Goal: Task Accomplishment & Management: Manage account settings

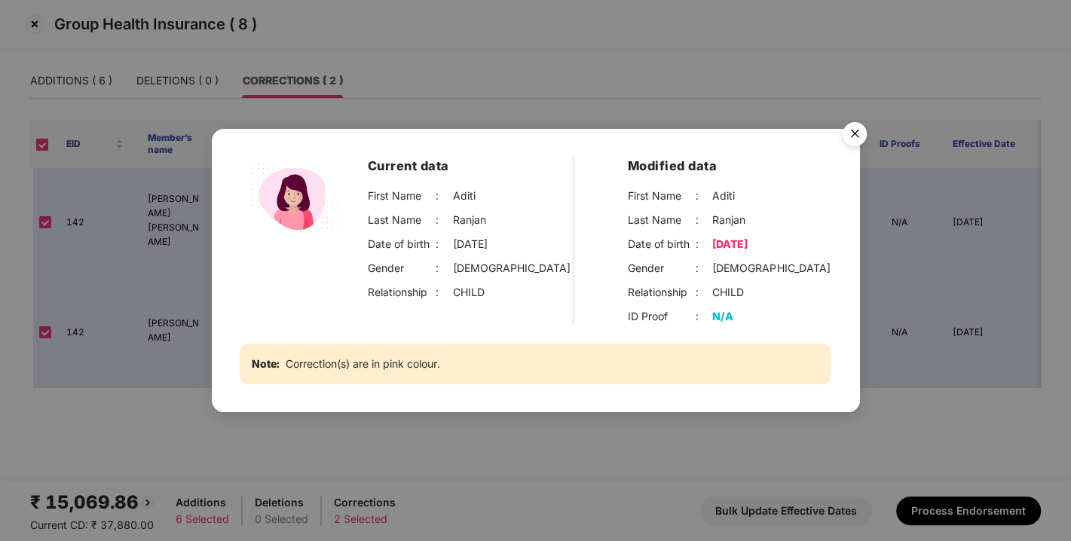
click at [864, 132] on img "Close" at bounding box center [855, 136] width 42 height 42
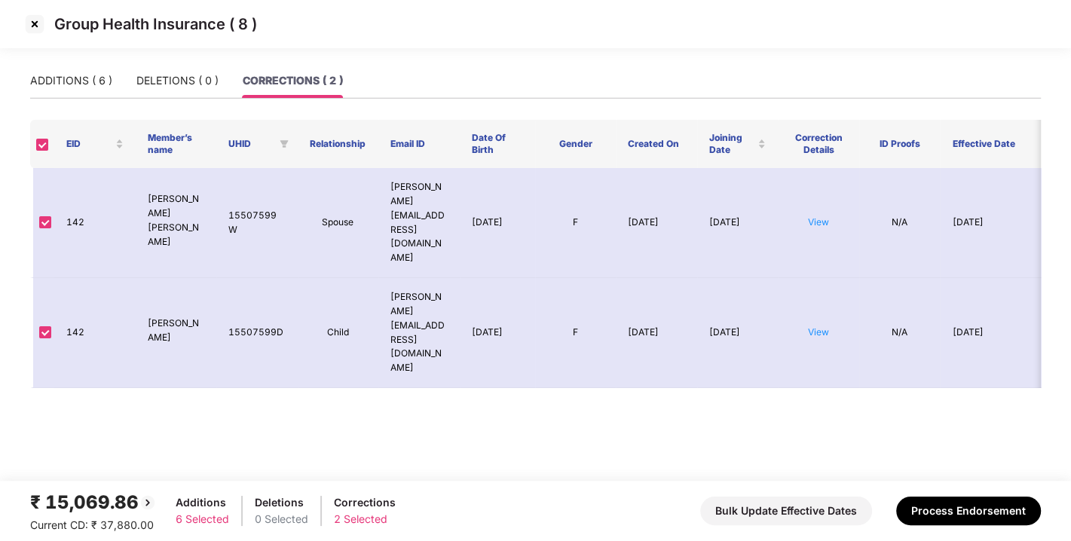
click at [29, 21] on img at bounding box center [35, 24] width 24 height 24
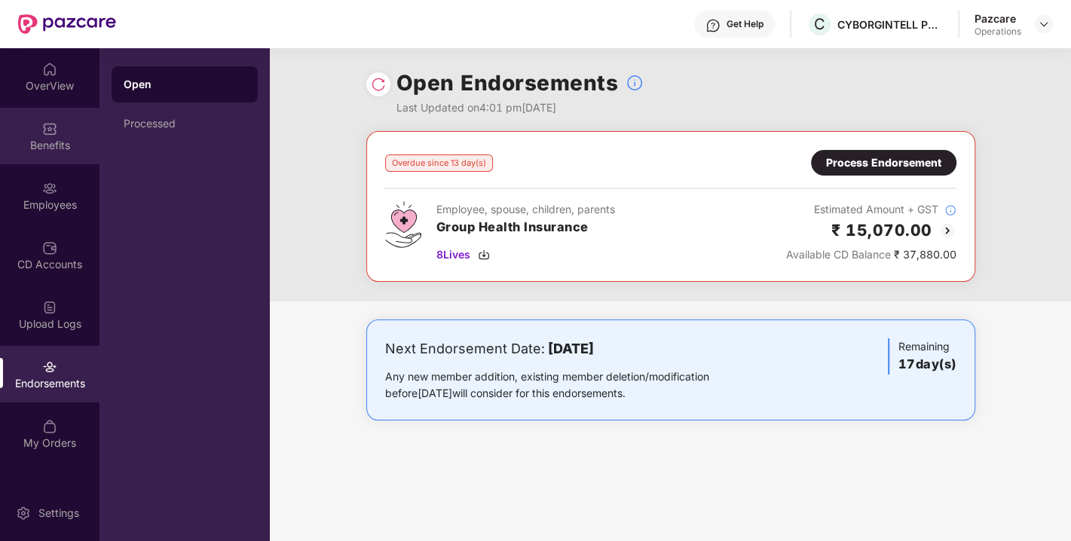
click at [51, 139] on div "Benefits" at bounding box center [50, 145] width 100 height 15
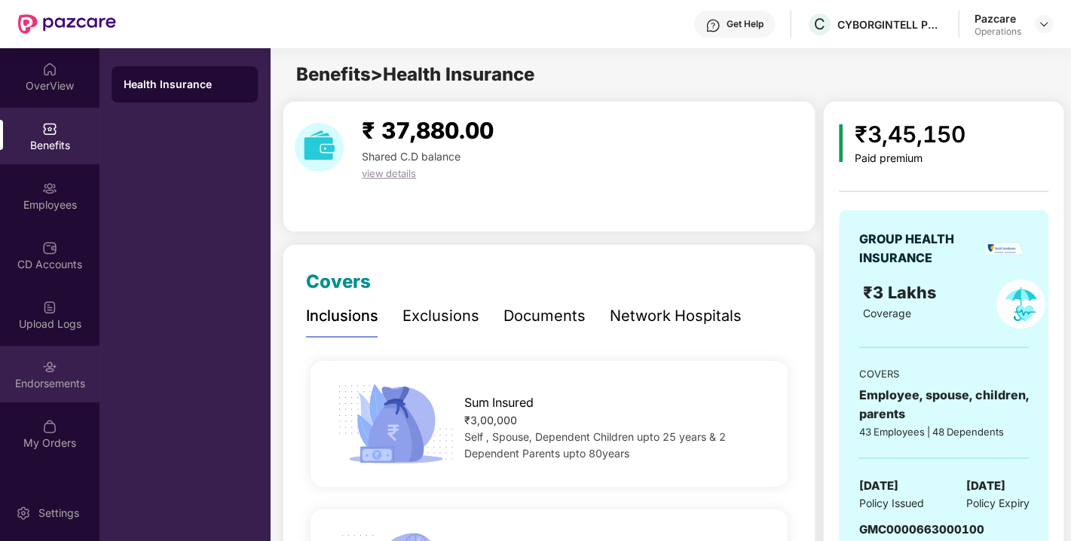
click at [43, 376] on div "Endorsements" at bounding box center [50, 383] width 100 height 15
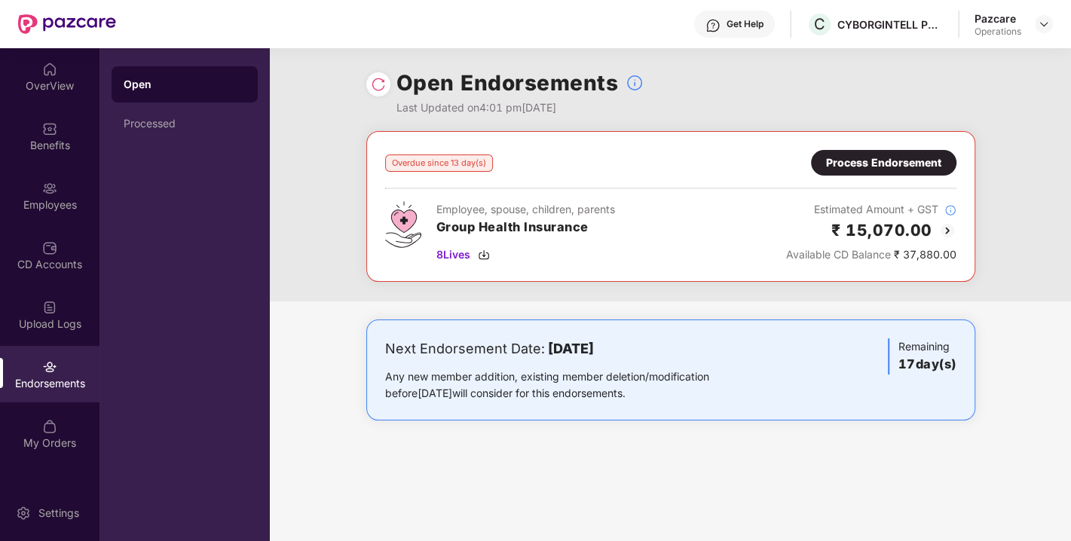
click at [867, 158] on div "Process Endorsement" at bounding box center [883, 163] width 115 height 17
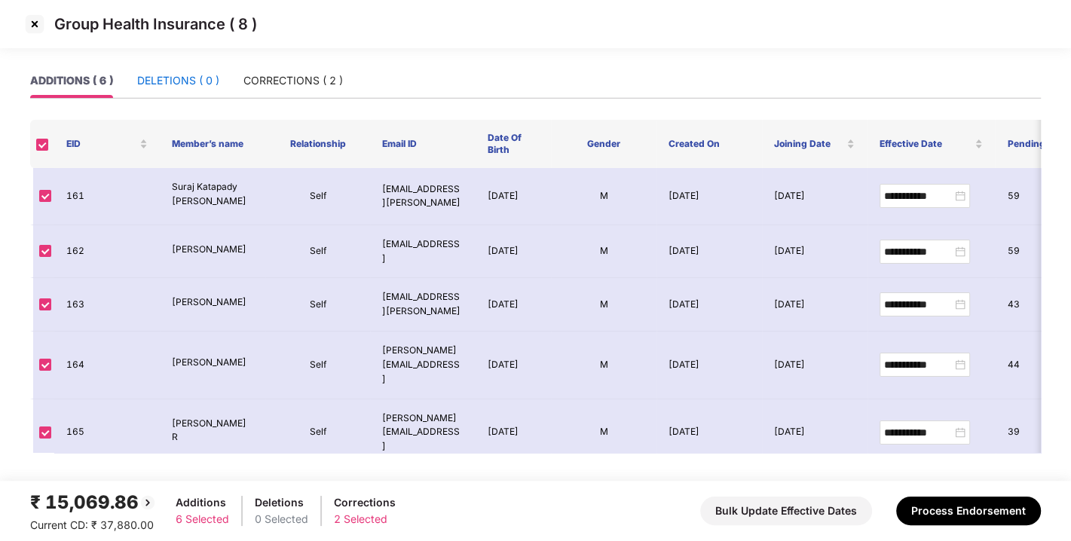
click at [188, 74] on div "DELETIONS ( 0 )" at bounding box center [178, 80] width 82 height 17
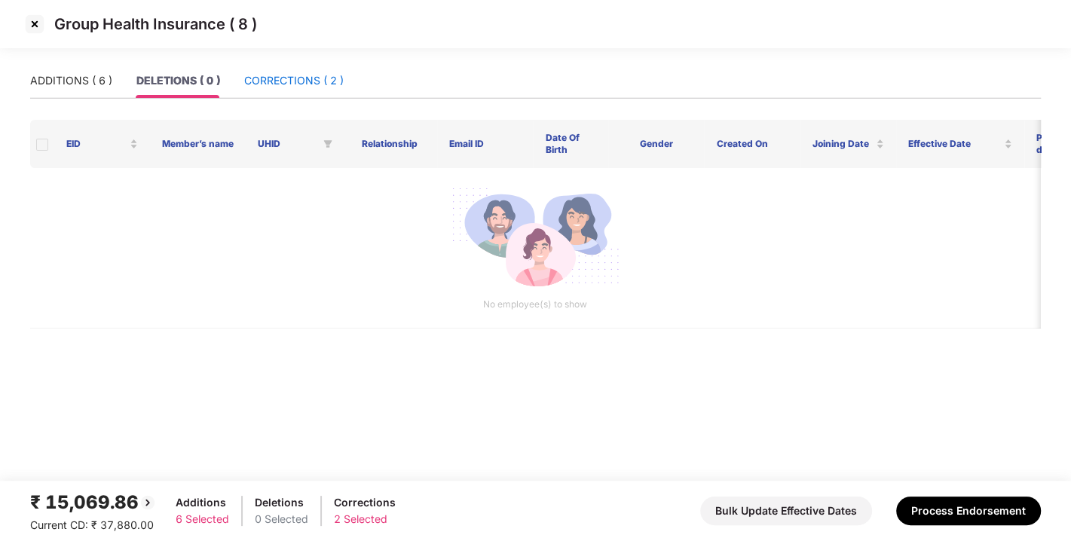
click at [304, 77] on div "CORRECTIONS ( 2 )" at bounding box center [294, 80] width 100 height 17
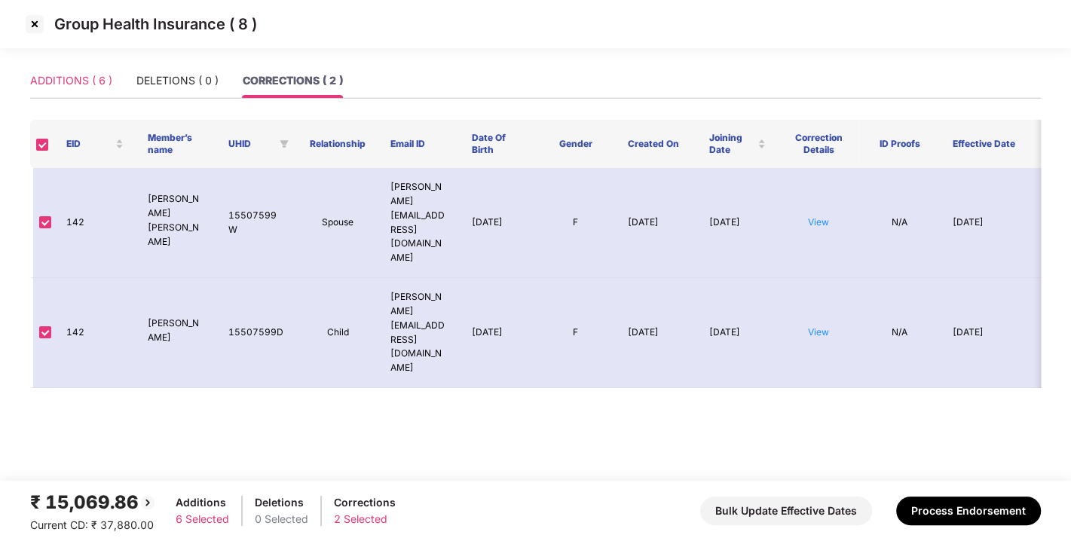
click at [96, 95] on div "ADDITIONS ( 6 )" at bounding box center [71, 80] width 82 height 35
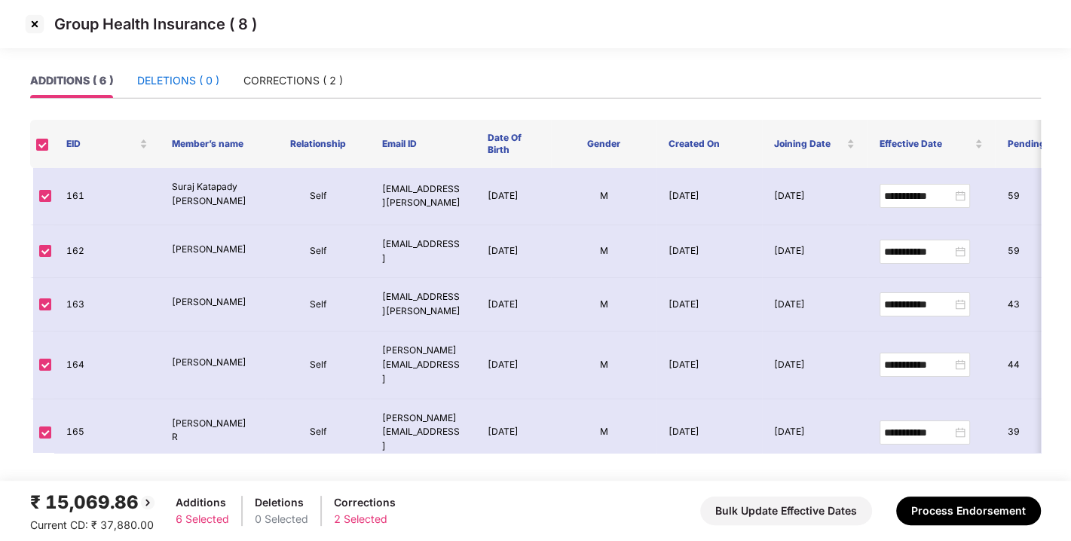
click at [196, 81] on div "DELETIONS ( 0 )" at bounding box center [178, 80] width 82 height 17
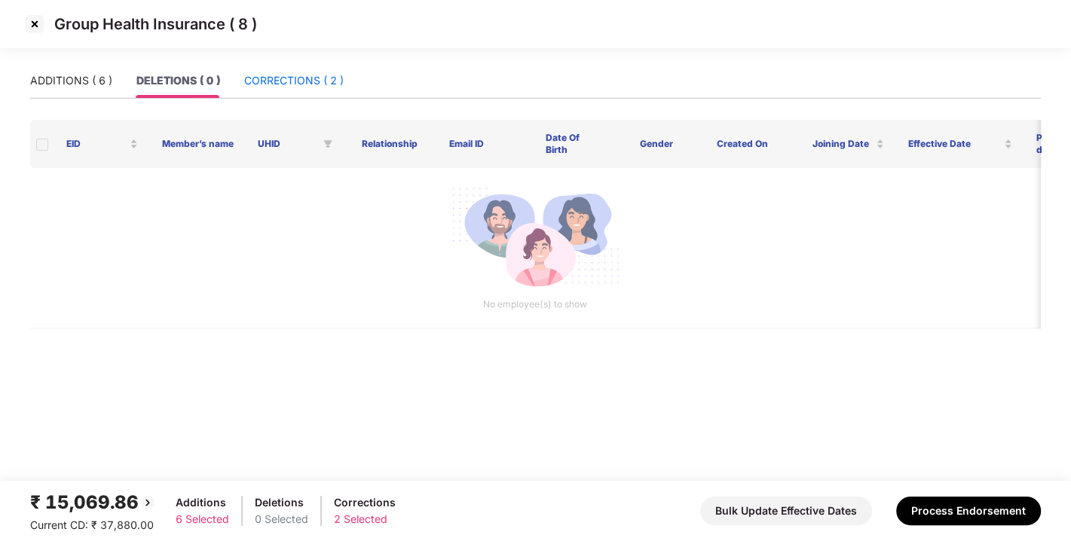
click at [303, 75] on div "CORRECTIONS ( 2 )" at bounding box center [294, 80] width 100 height 17
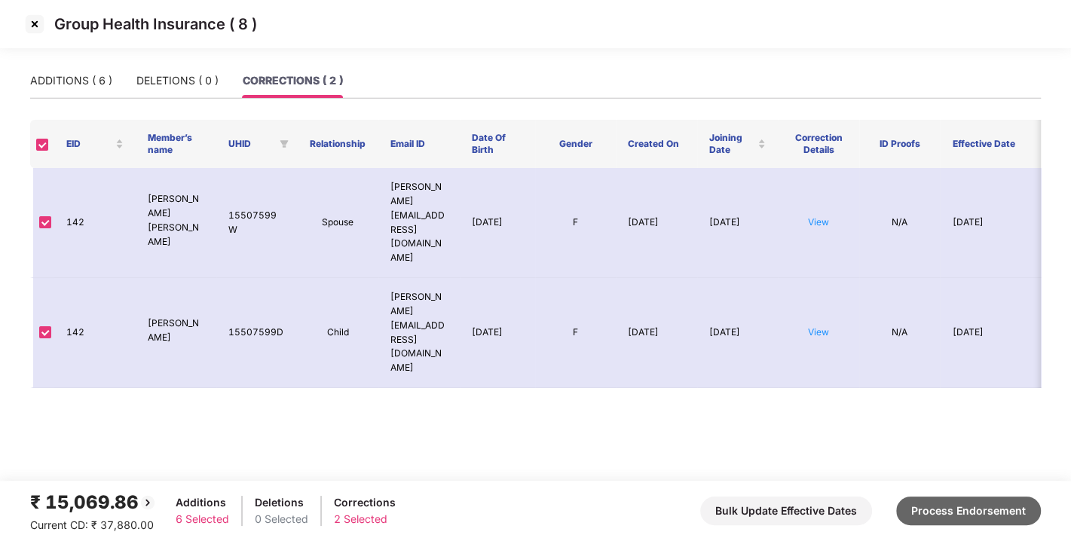
click at [963, 509] on button "Process Endorsement" at bounding box center [968, 511] width 145 height 29
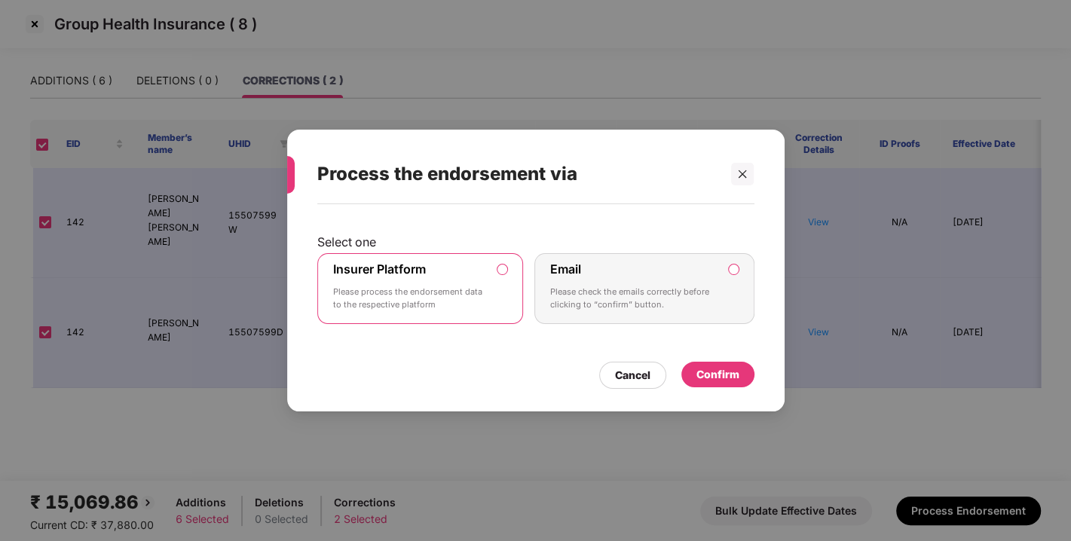
click at [710, 384] on div "Confirm" at bounding box center [718, 375] width 73 height 26
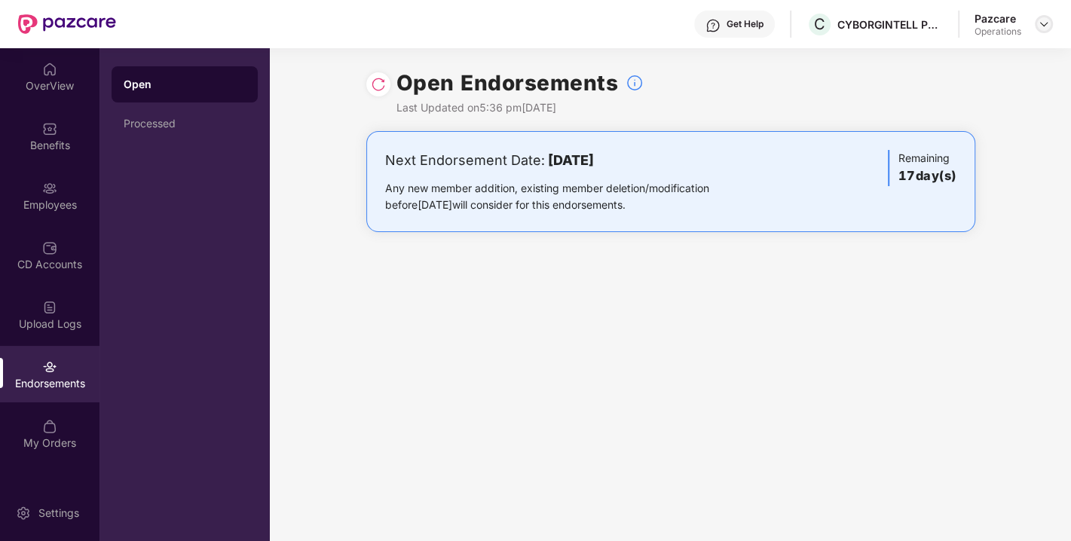
click at [1044, 21] on img at bounding box center [1044, 24] width 12 height 12
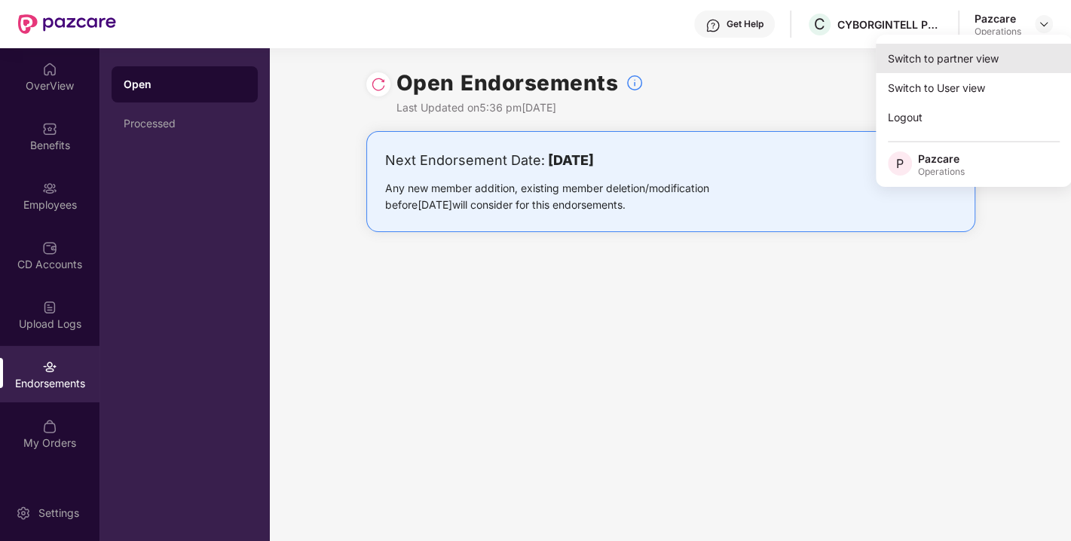
click at [935, 66] on div "Switch to partner view" at bounding box center [974, 58] width 196 height 29
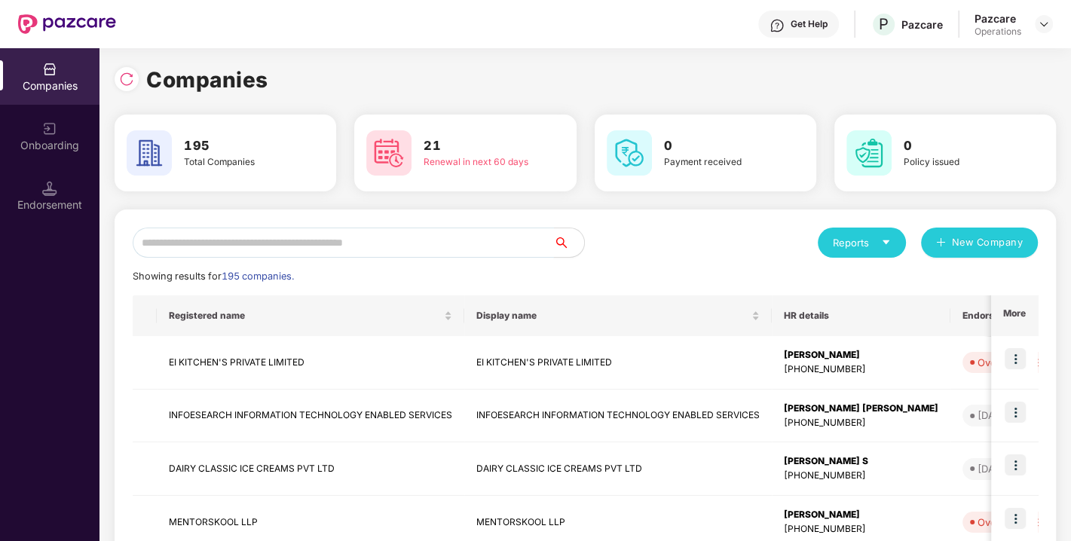
click at [411, 253] on input "text" at bounding box center [343, 243] width 421 height 30
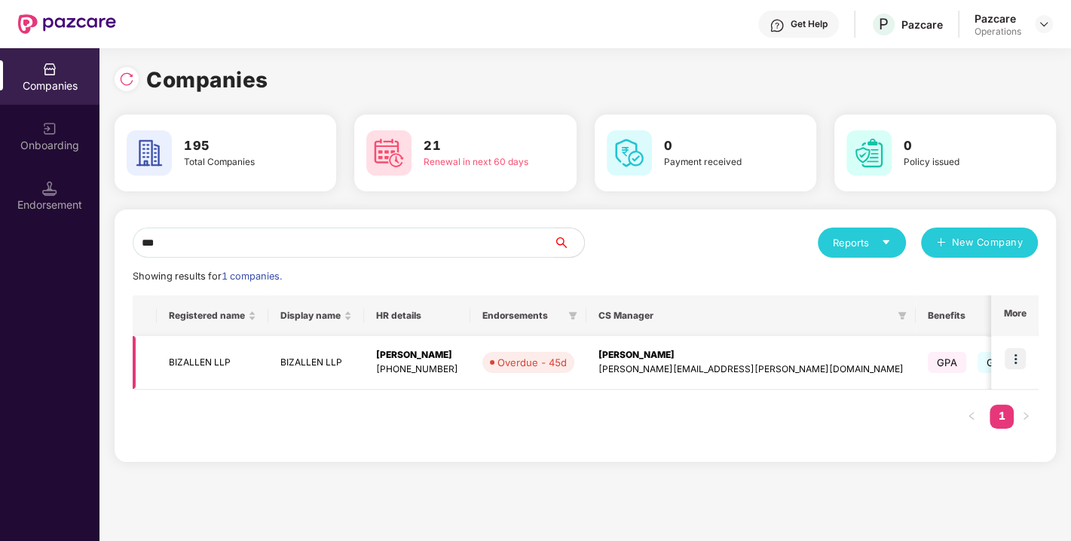
type input "***"
click at [1022, 361] on img at bounding box center [1015, 358] width 21 height 21
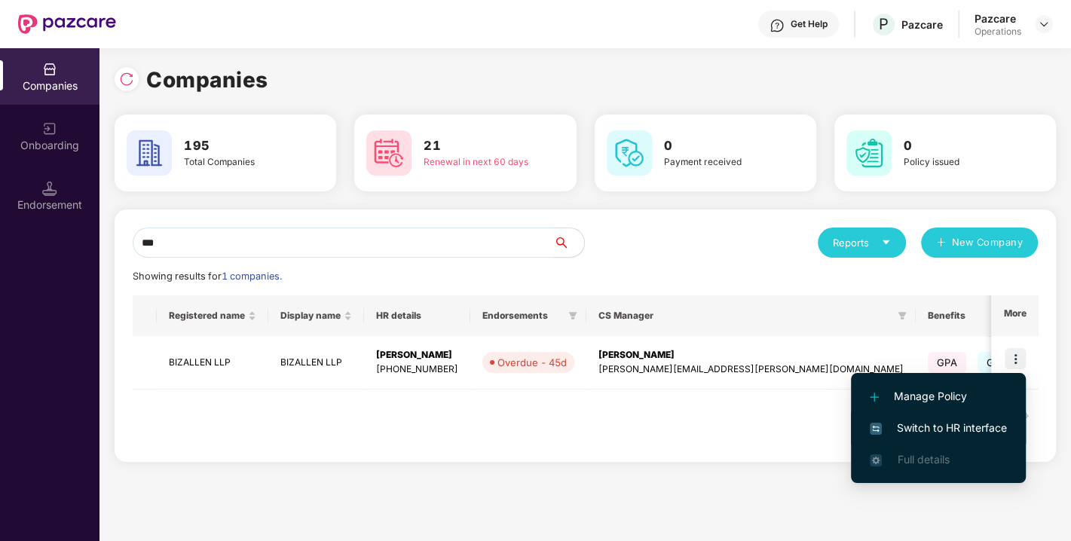
click at [939, 425] on span "Switch to HR interface" at bounding box center [938, 428] width 137 height 17
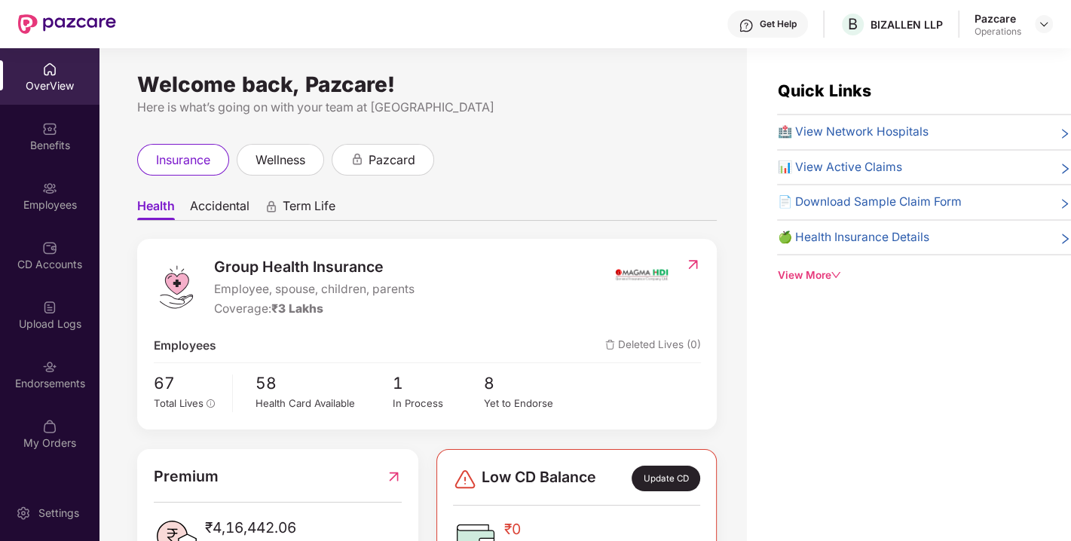
click at [35, 377] on div "Endorsements" at bounding box center [50, 383] width 100 height 15
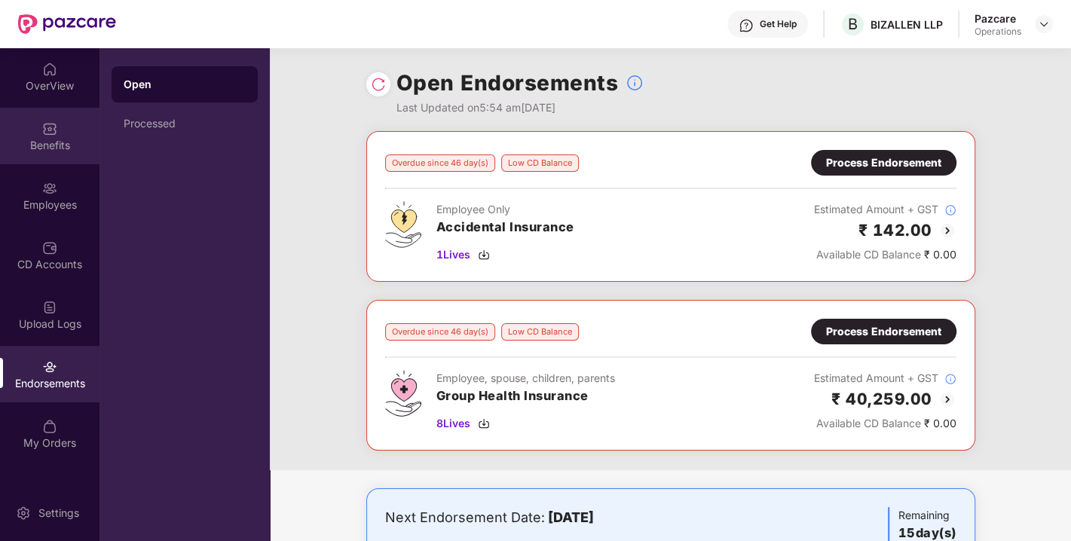
click at [54, 138] on div "Benefits" at bounding box center [50, 145] width 100 height 15
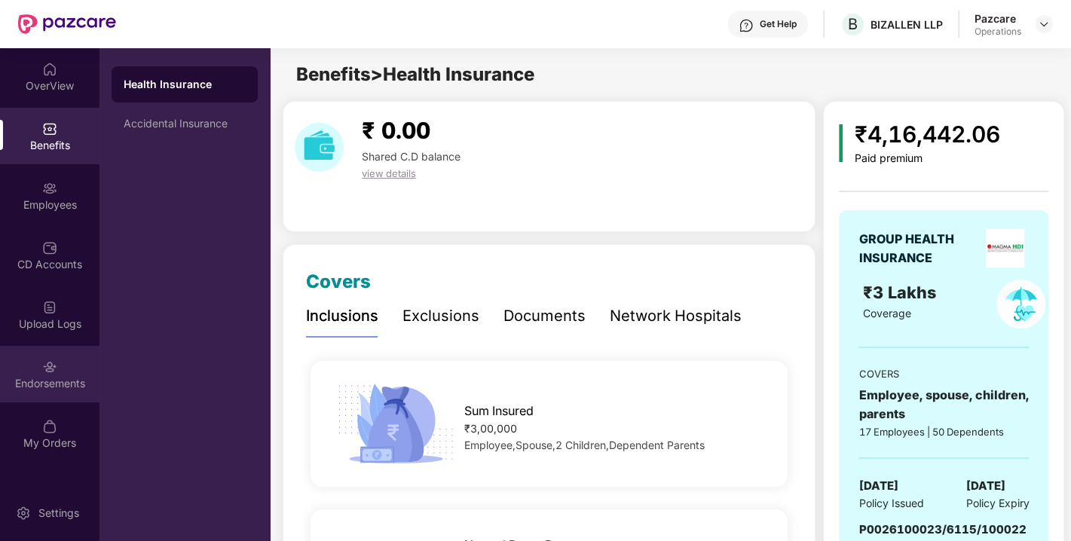
click at [47, 385] on div "Endorsements" at bounding box center [50, 383] width 100 height 15
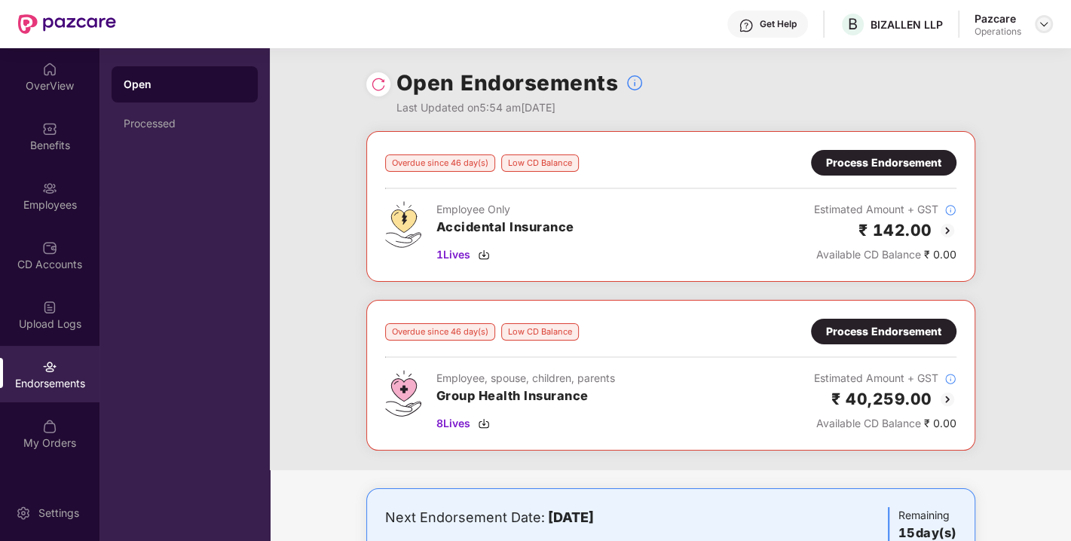
click at [1042, 22] on img at bounding box center [1044, 24] width 12 height 12
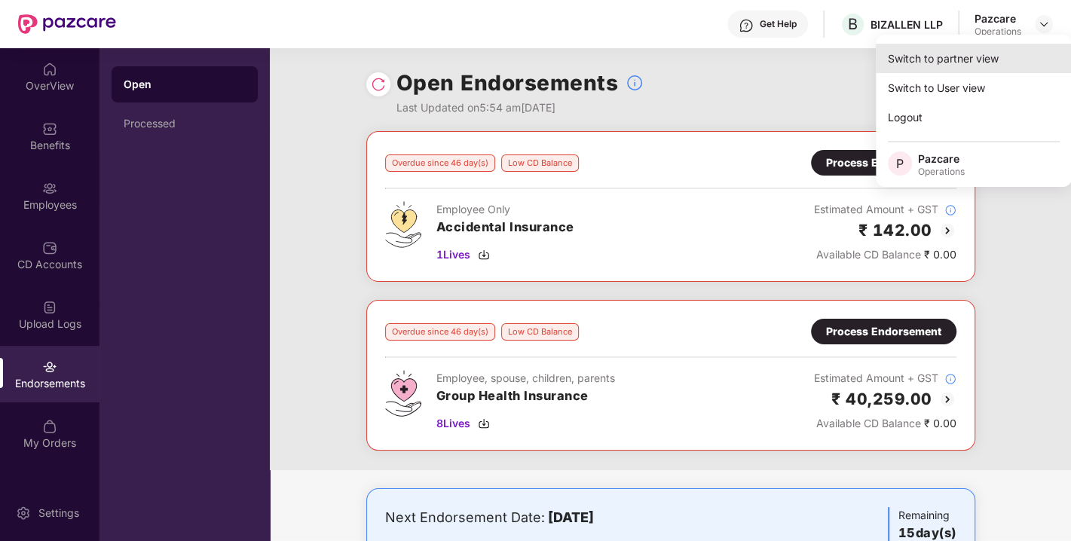
click at [942, 54] on div "Switch to partner view" at bounding box center [974, 58] width 196 height 29
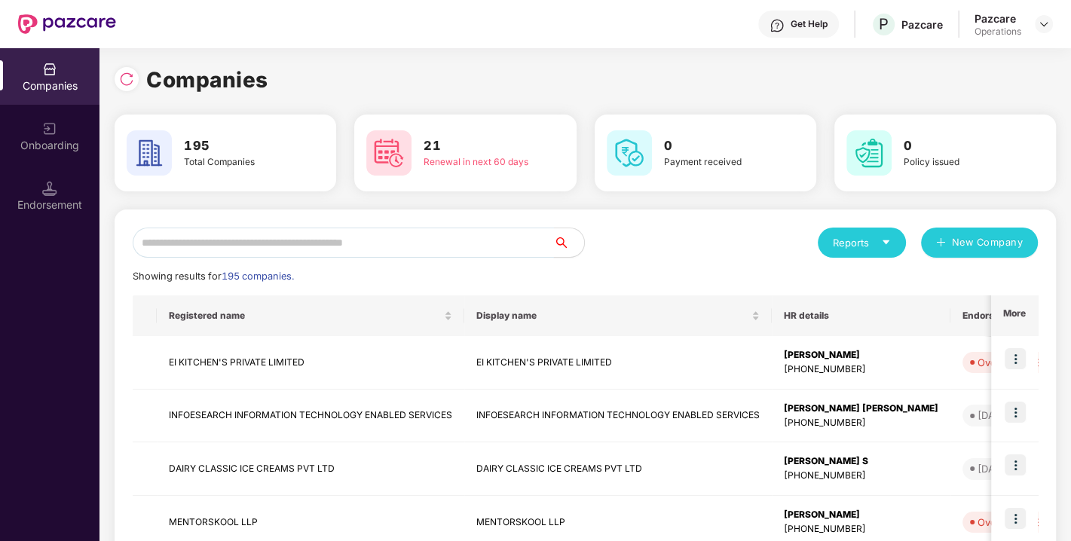
click at [335, 232] on input "text" at bounding box center [343, 243] width 421 height 30
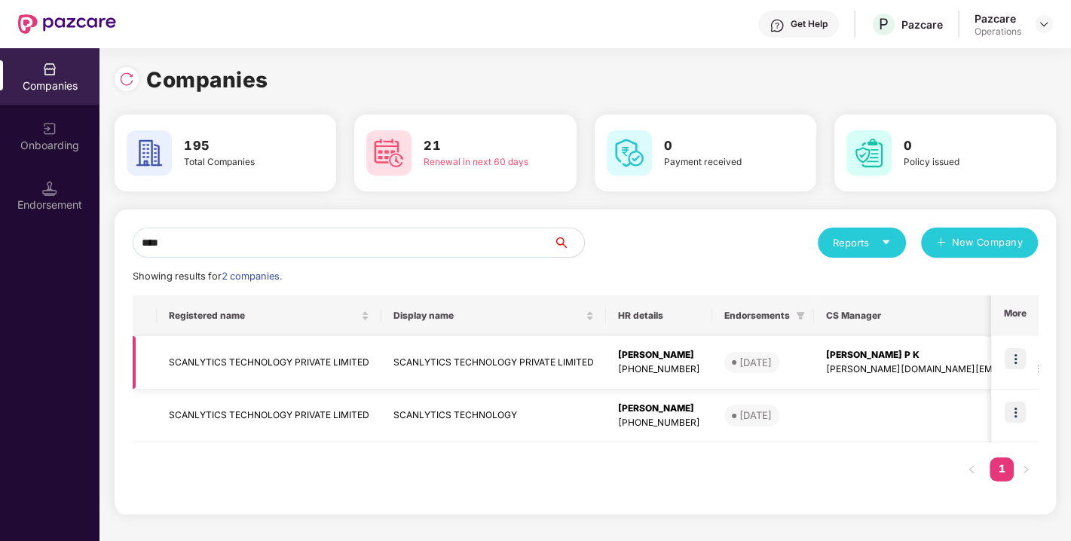
type input "****"
click at [1015, 356] on img at bounding box center [1015, 358] width 21 height 21
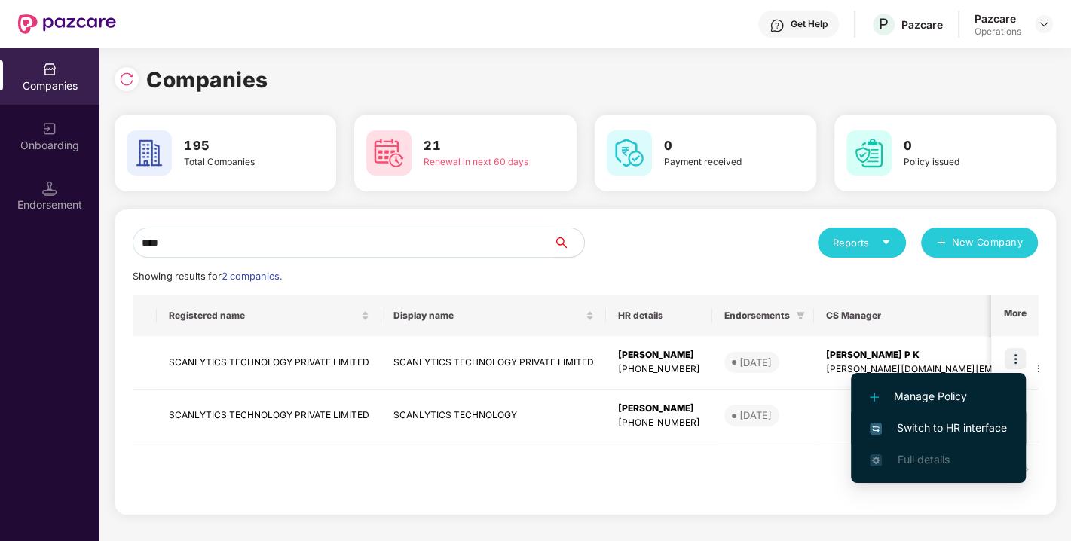
click at [943, 422] on span "Switch to HR interface" at bounding box center [938, 428] width 137 height 17
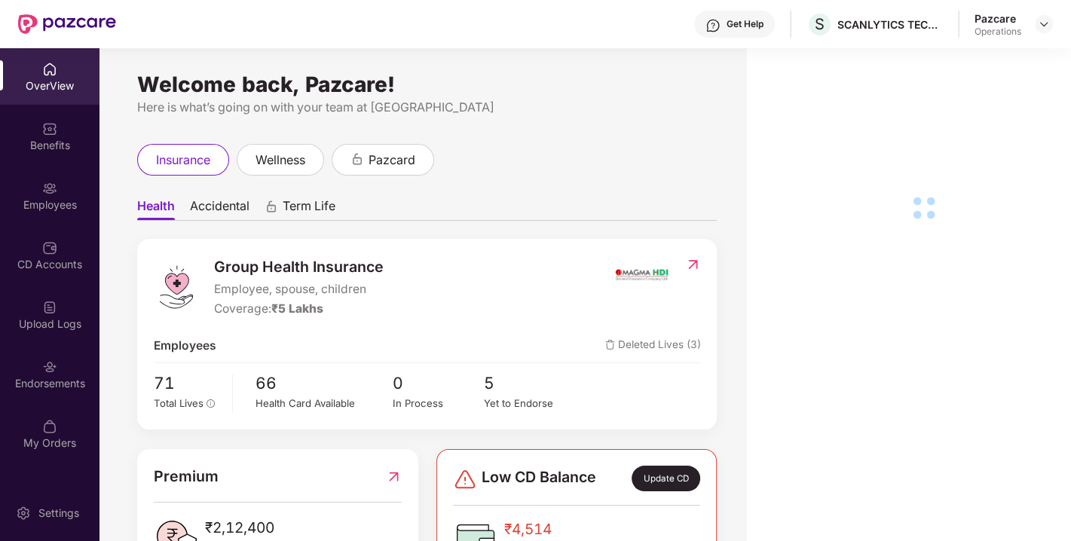
click at [50, 368] on img at bounding box center [49, 367] width 15 height 15
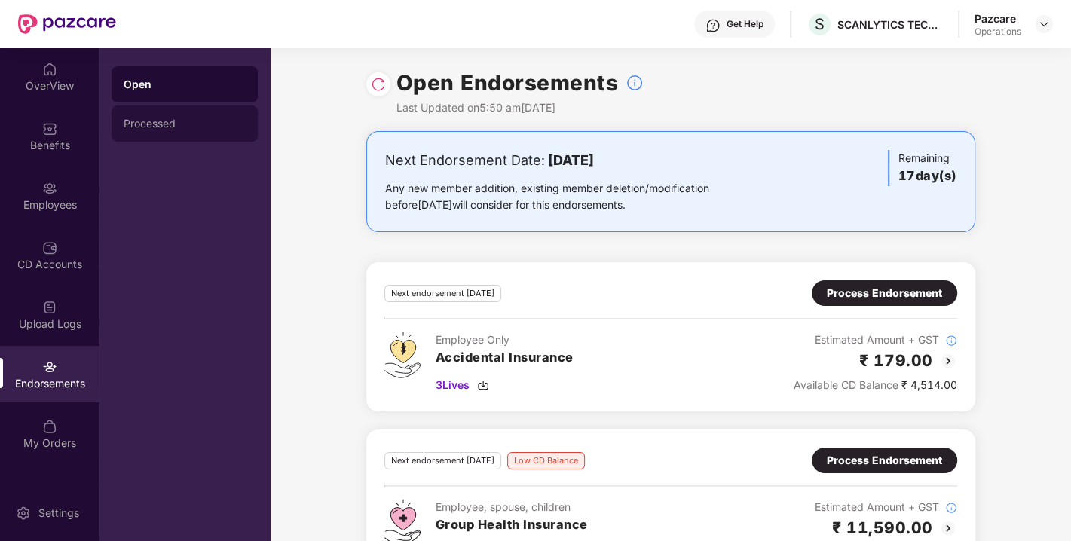
click at [146, 116] on div "Processed" at bounding box center [185, 124] width 146 height 36
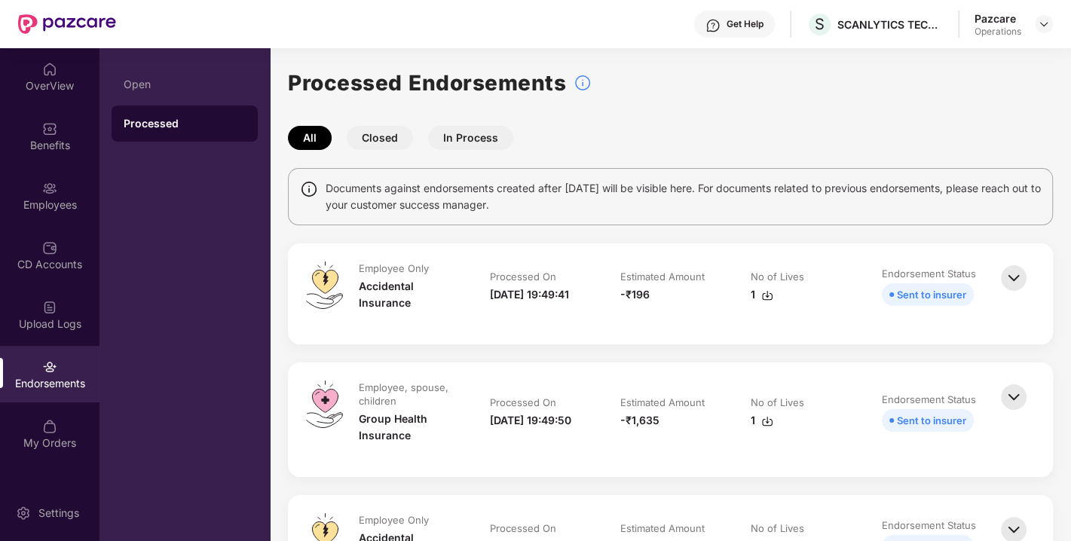
click at [40, 369] on div "Endorsements" at bounding box center [50, 374] width 100 height 57
